Goal: Task Accomplishment & Management: Use online tool/utility

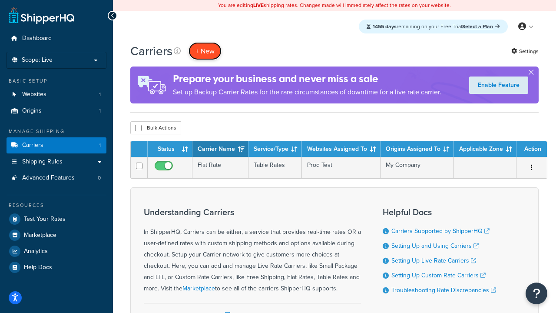
click at [205, 51] on button "+ New" at bounding box center [205, 51] width 33 height 18
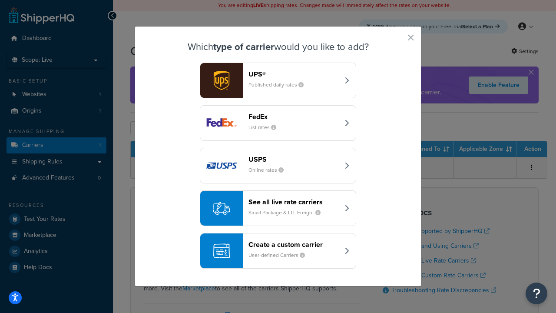
click at [294, 116] on header "FedEx" at bounding box center [293, 116] width 91 height 8
